Goal: Task Accomplishment & Management: Use online tool/utility

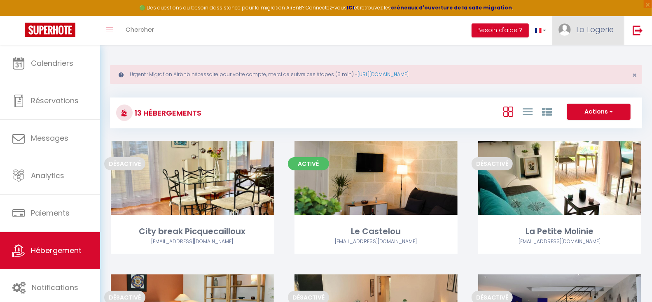
click at [599, 28] on span "La Logerie" at bounding box center [594, 29] width 37 height 10
click at [590, 55] on link "Paramètres" at bounding box center [590, 57] width 61 height 14
select select "fr"
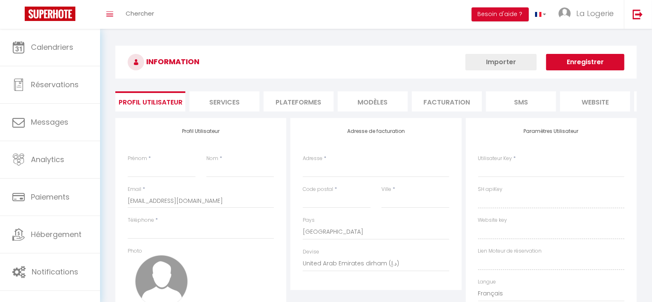
type input "La Logerie"
type input "d'Aquitaine"
type input "0628570387"
type input "[STREET_ADDRESS]"
type input "33400"
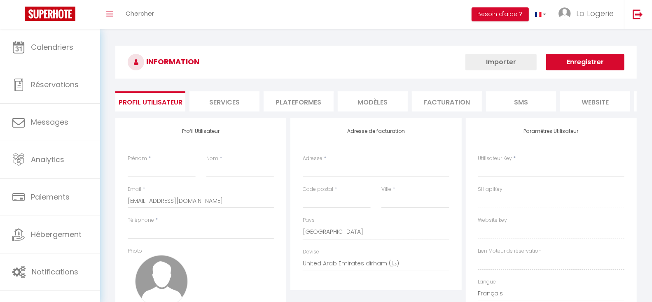
type input "Talence"
select select "28"
type input "fCwMyU6OVXNEDwXM55BdptkGM"
type input "bic41DaBQCFO1K89y2VwmY1R0"
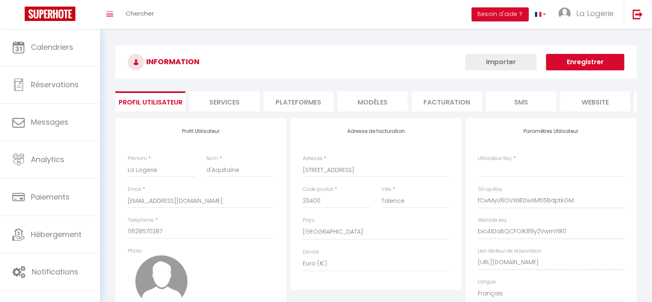
select select "fr"
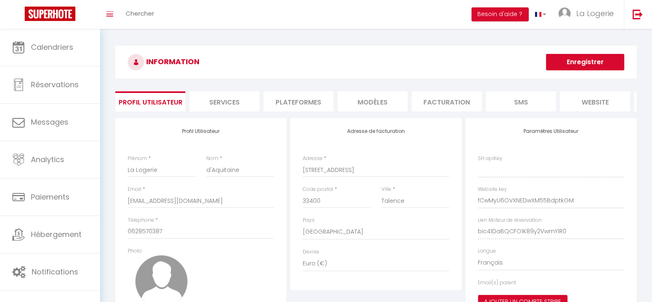
type input "fCwMyU6OVXNEDwXM55BdptkGM"
type input "bic41DaBQCFO1K89y2VwmY1R0"
type input "[URL][DOMAIN_NAME]"
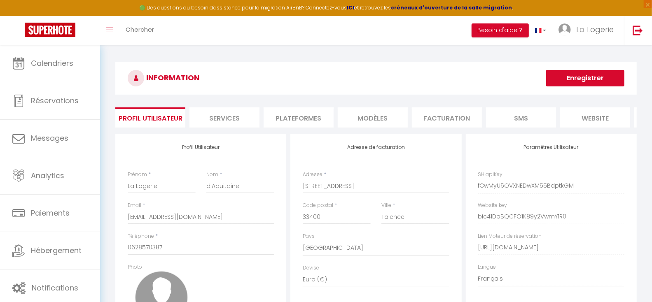
click at [291, 113] on li "Plateformes" at bounding box center [298, 117] width 70 height 20
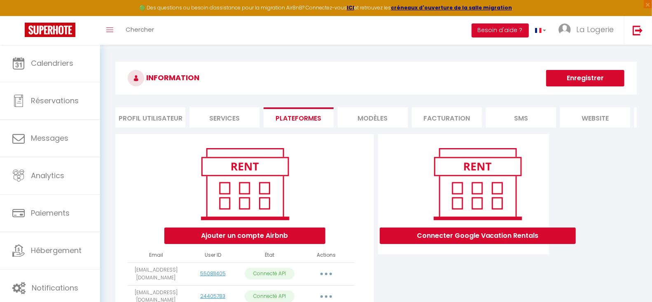
click at [232, 116] on li "Services" at bounding box center [224, 117] width 70 height 20
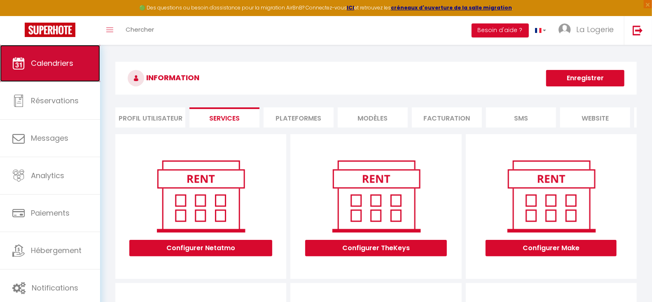
click at [58, 57] on link "Calendriers" at bounding box center [50, 63] width 100 height 37
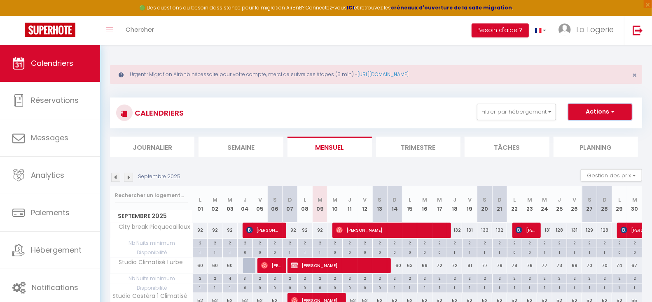
click at [609, 111] on button "Actions" at bounding box center [599, 112] width 63 height 16
click at [608, 111] on button "Actions" at bounding box center [599, 112] width 63 height 16
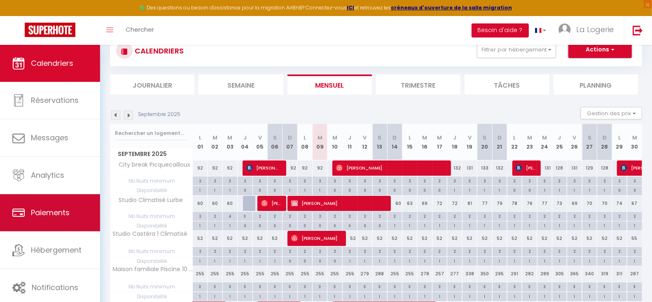
scroll to position [63, 0]
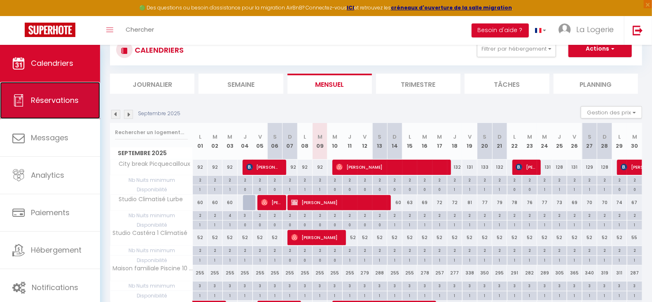
click at [54, 98] on span "Réservations" at bounding box center [55, 100] width 48 height 10
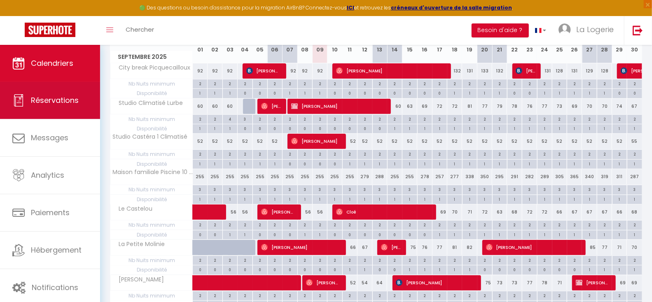
select select "not_cancelled"
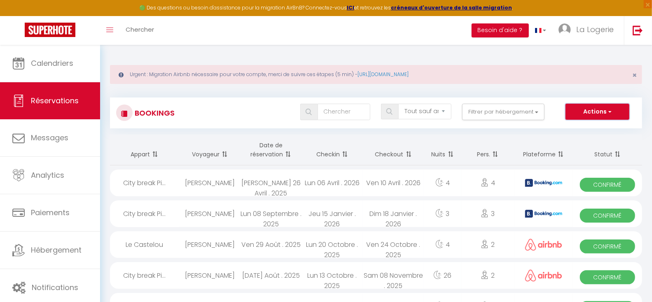
click at [604, 110] on button "Actions" at bounding box center [596, 112] width 63 height 16
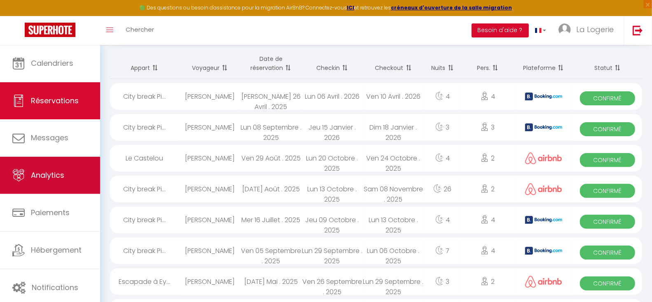
scroll to position [91, 0]
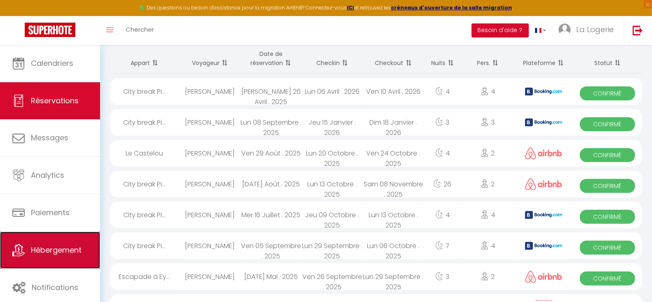
click at [41, 251] on span "Hébergement" at bounding box center [56, 250] width 51 height 10
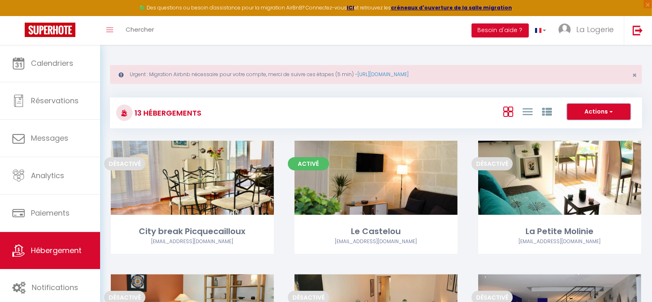
click at [597, 112] on button "Actions" at bounding box center [598, 112] width 63 height 16
click at [604, 29] on span "La Logerie" at bounding box center [594, 29] width 37 height 10
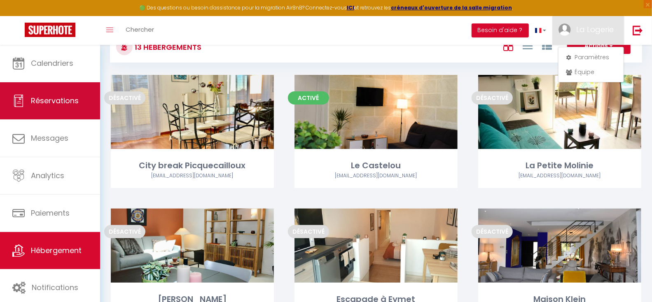
scroll to position [67, 0]
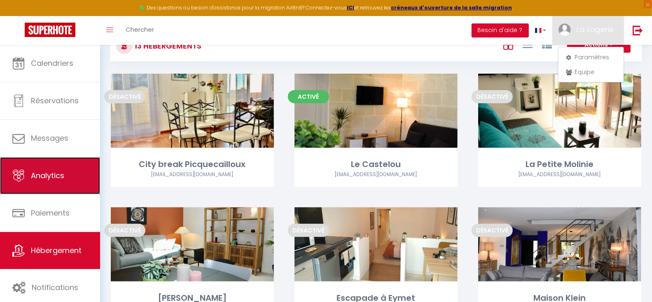
click at [43, 171] on span "Analytics" at bounding box center [47, 175] width 33 height 10
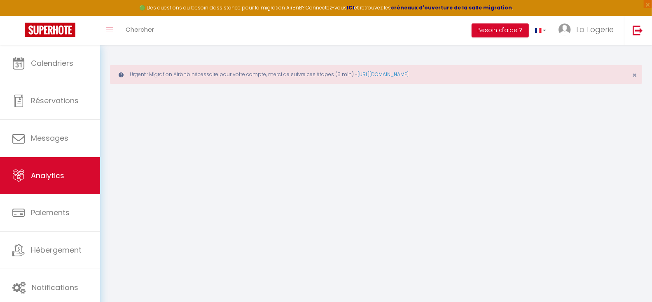
select select "2025"
select select "9"
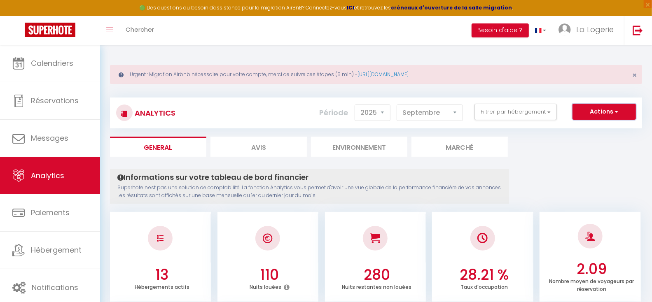
click at [600, 112] on button "Actions" at bounding box center [603, 112] width 63 height 16
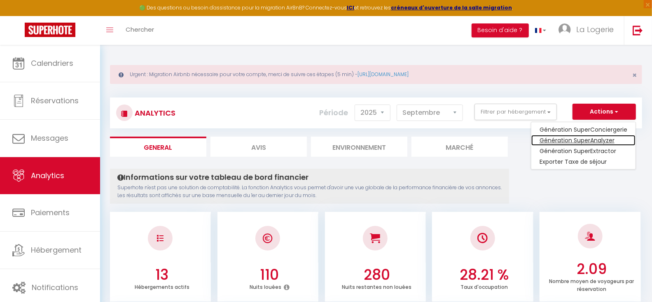
click at [580, 141] on link "Génération SuperAnalyzer" at bounding box center [583, 140] width 104 height 11
type input "[EMAIL_ADDRESS][DOMAIN_NAME]"
select select
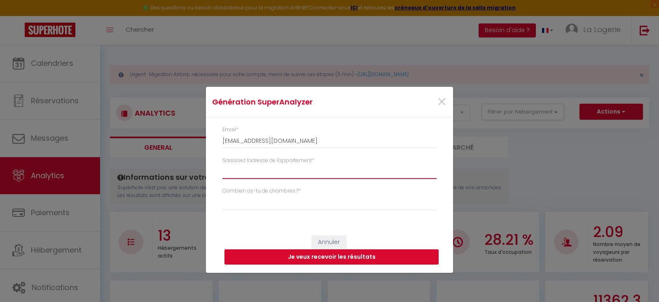
click at [277, 168] on input "Saisissez l'adresse de l'appartement *" at bounding box center [329, 171] width 214 height 15
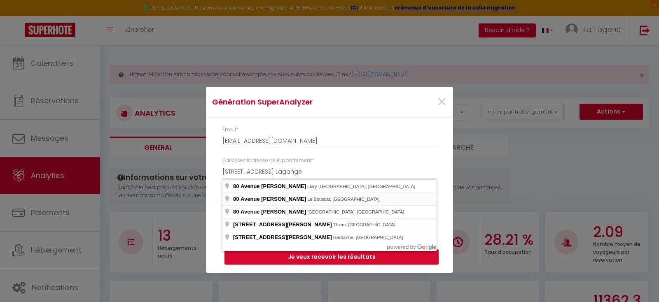
type input "[STREET_ADDRESS][PERSON_NAME]"
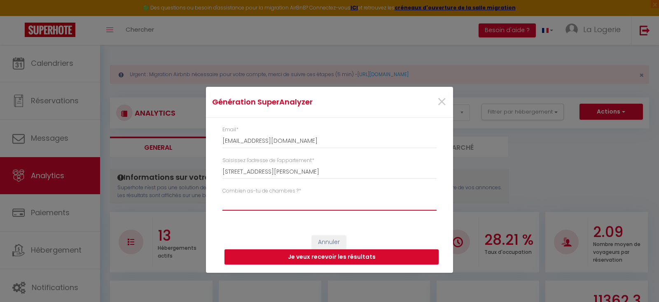
click at [246, 203] on select "Studio 1 chambre 2 chambres 3 chambres 4 chambres +" at bounding box center [329, 203] width 214 height 16
select select "[MEDICAL_DATA]"
click at [222, 195] on select "Studio 1 chambre 2 chambres 3 chambres 4 chambres +" at bounding box center [329, 203] width 214 height 16
click at [344, 257] on button "Je veux recevoir les résultats" at bounding box center [331, 257] width 214 height 16
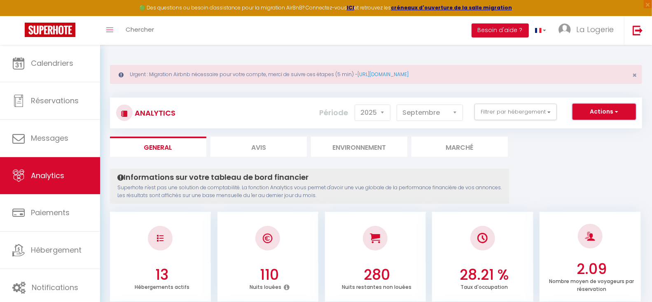
click at [589, 112] on button "Actions" at bounding box center [603, 112] width 63 height 16
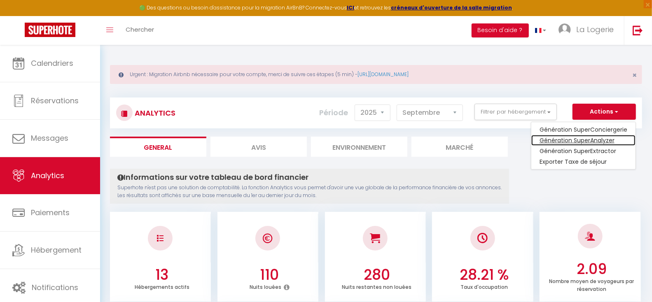
click at [573, 142] on link "Génération SuperAnalyzer" at bounding box center [583, 140] width 104 height 11
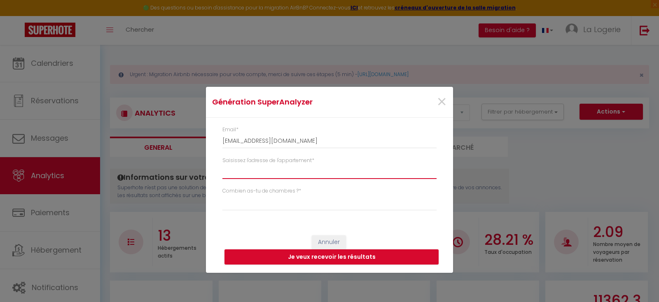
click at [260, 169] on input "Saisissez l'adresse de l'appartement *" at bounding box center [329, 171] width 214 height 15
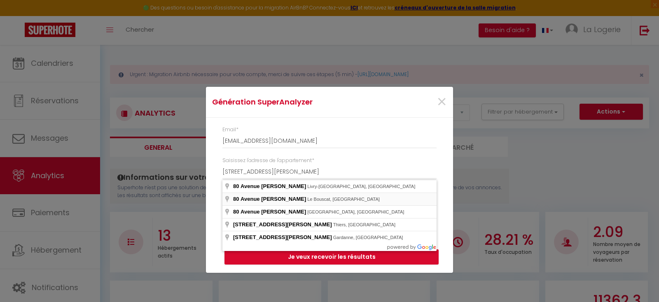
type input "[STREET_ADDRESS][PERSON_NAME]"
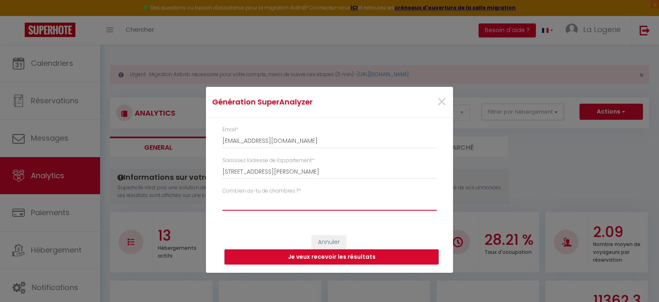
click at [256, 203] on select "Studio 1 chambre 2 chambres 3 chambres 4 chambres +" at bounding box center [329, 203] width 214 height 16
select select "studio"
click at [222, 195] on select "Studio 1 chambre 2 chambres 3 chambres 4 chambres +" at bounding box center [329, 203] width 214 height 16
click at [333, 256] on button "Je veux recevoir les résultats" at bounding box center [331, 257] width 214 height 16
